Goal: Find specific page/section: Find specific page/section

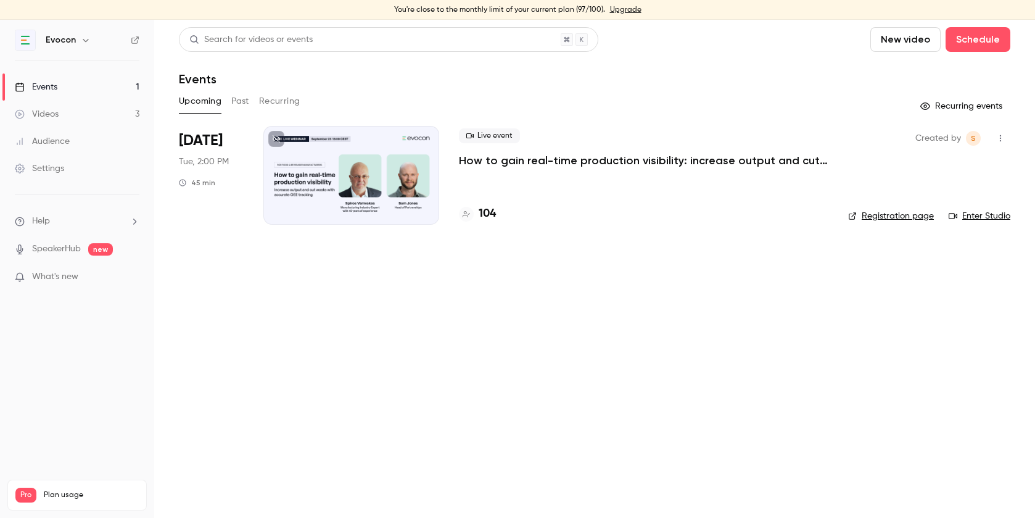
click at [489, 216] on h4 "104" at bounding box center [487, 213] width 17 height 17
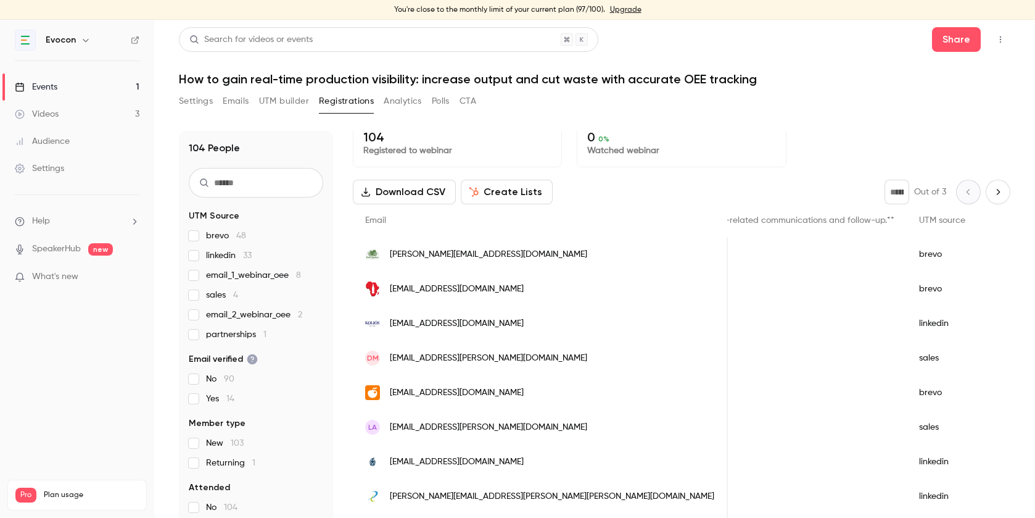
scroll to position [218, 0]
